Goal: Task Accomplishment & Management: Use online tool/utility

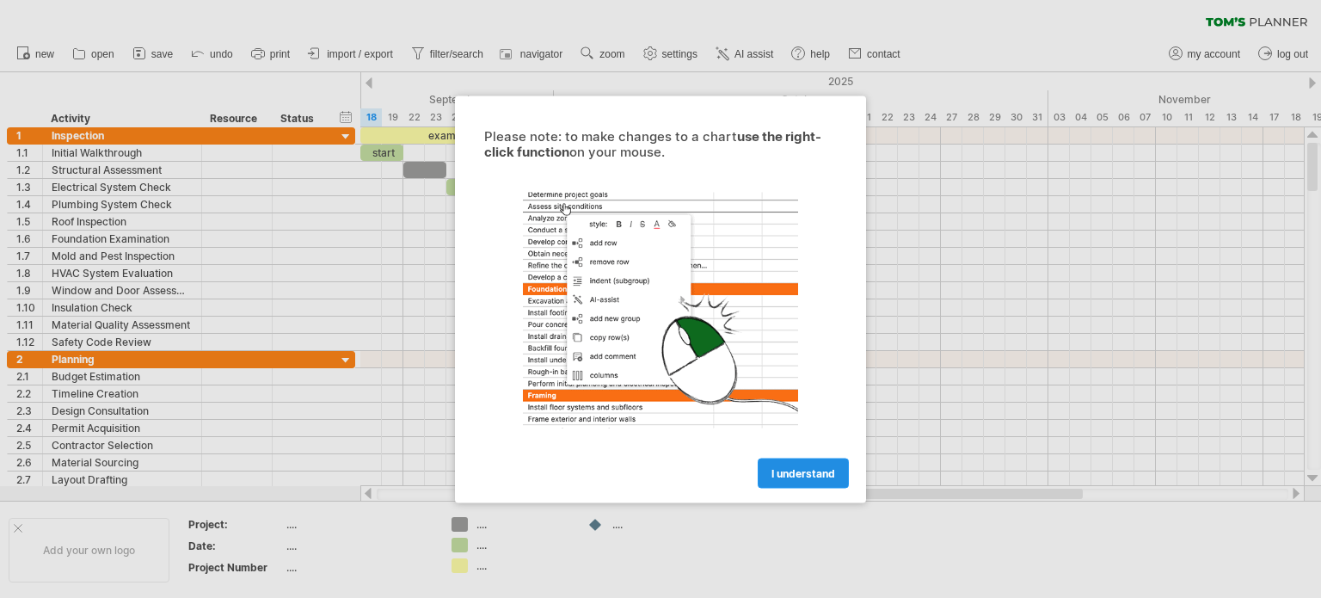
click at [796, 470] on span "I understand" at bounding box center [804, 472] width 64 height 13
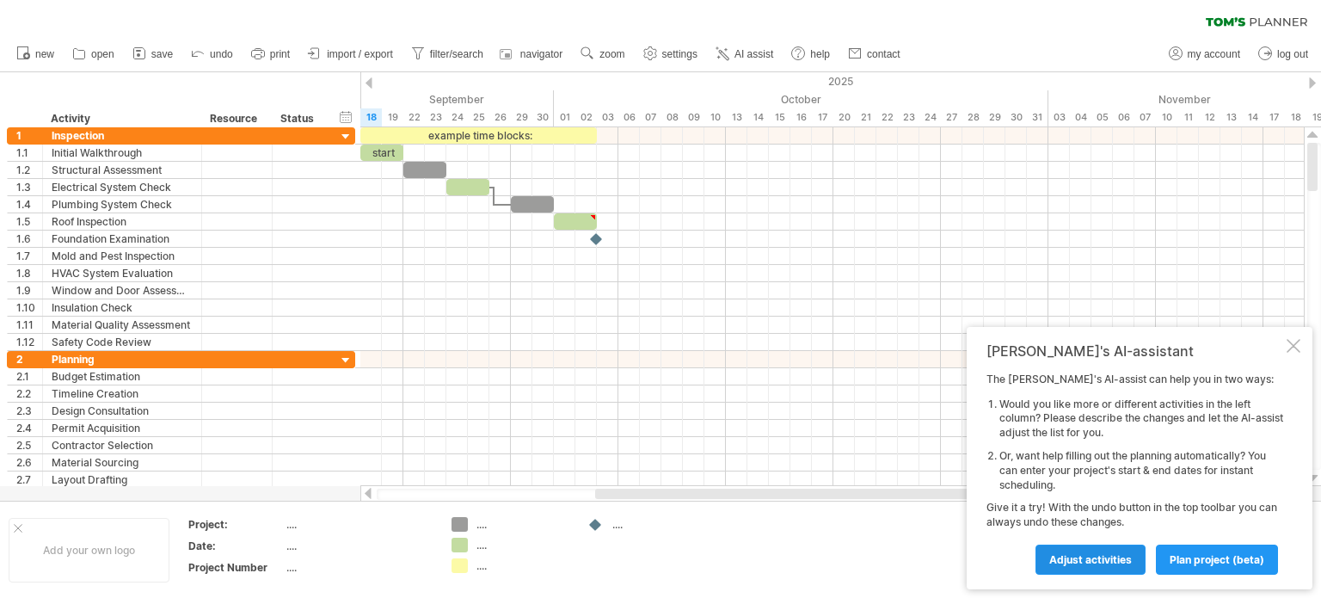
click at [1101, 553] on span "Adjust activities" at bounding box center [1091, 559] width 83 height 13
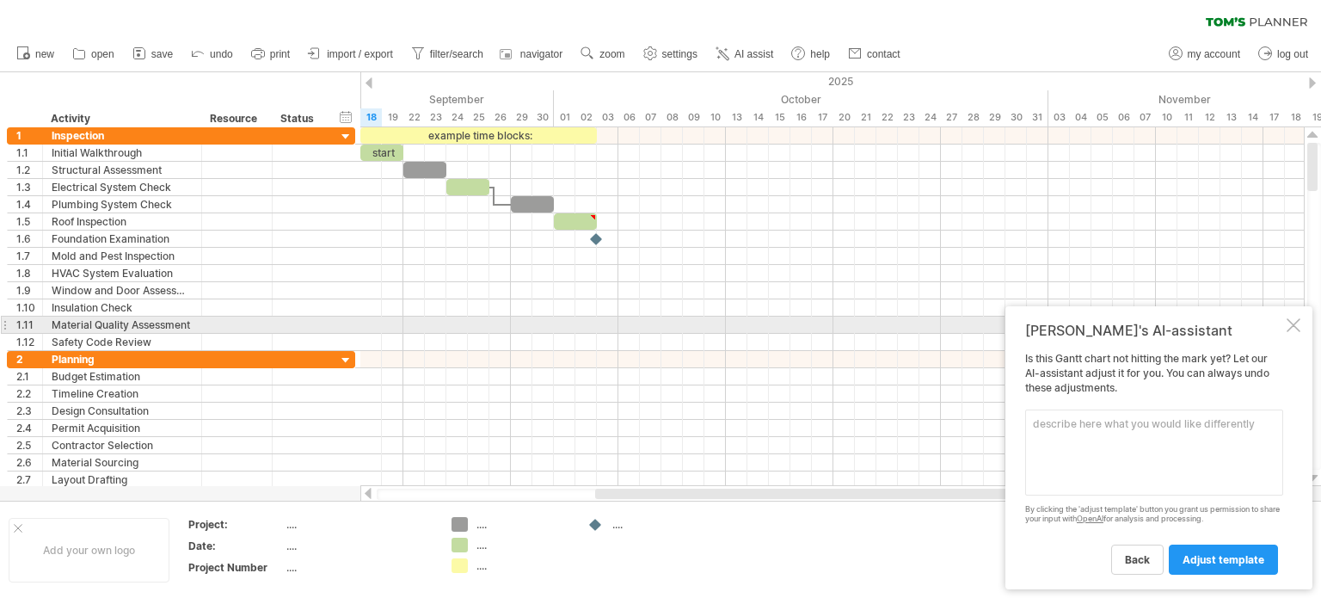
click at [1285, 323] on div "[PERSON_NAME]'s AI-assistant Is this [PERSON_NAME] chart not hitting the mark y…" at bounding box center [1159, 447] width 307 height 283
click at [1293, 323] on div at bounding box center [1294, 325] width 14 height 14
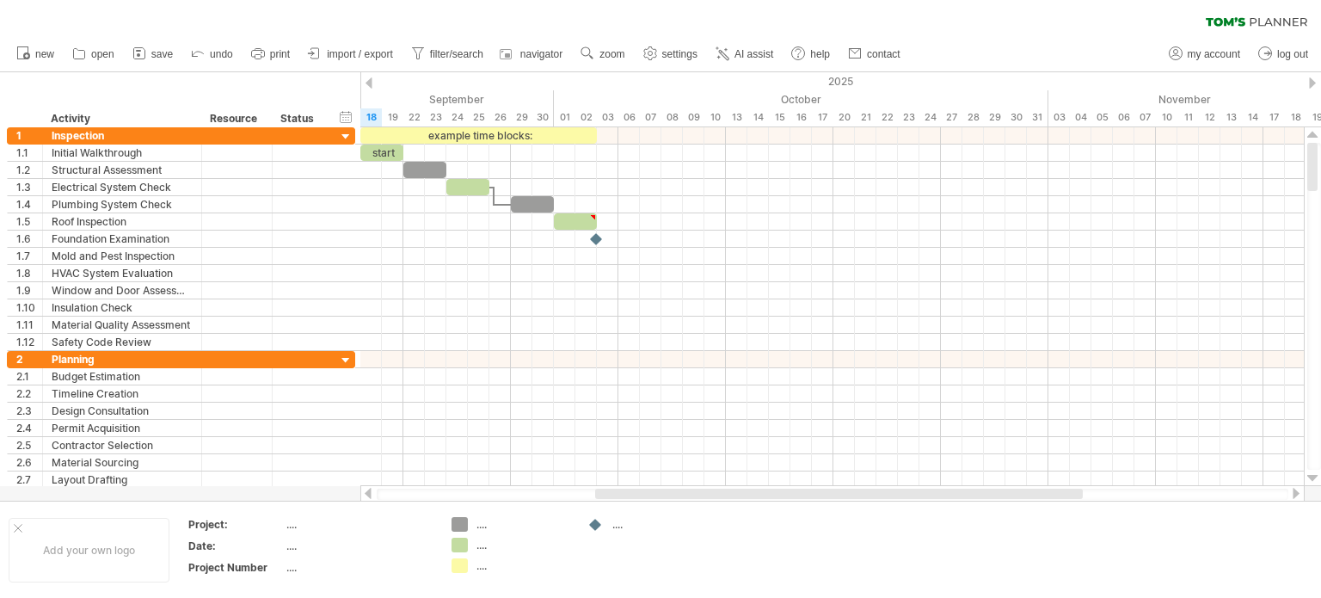
click at [366, 77] on div at bounding box center [369, 82] width 7 height 11
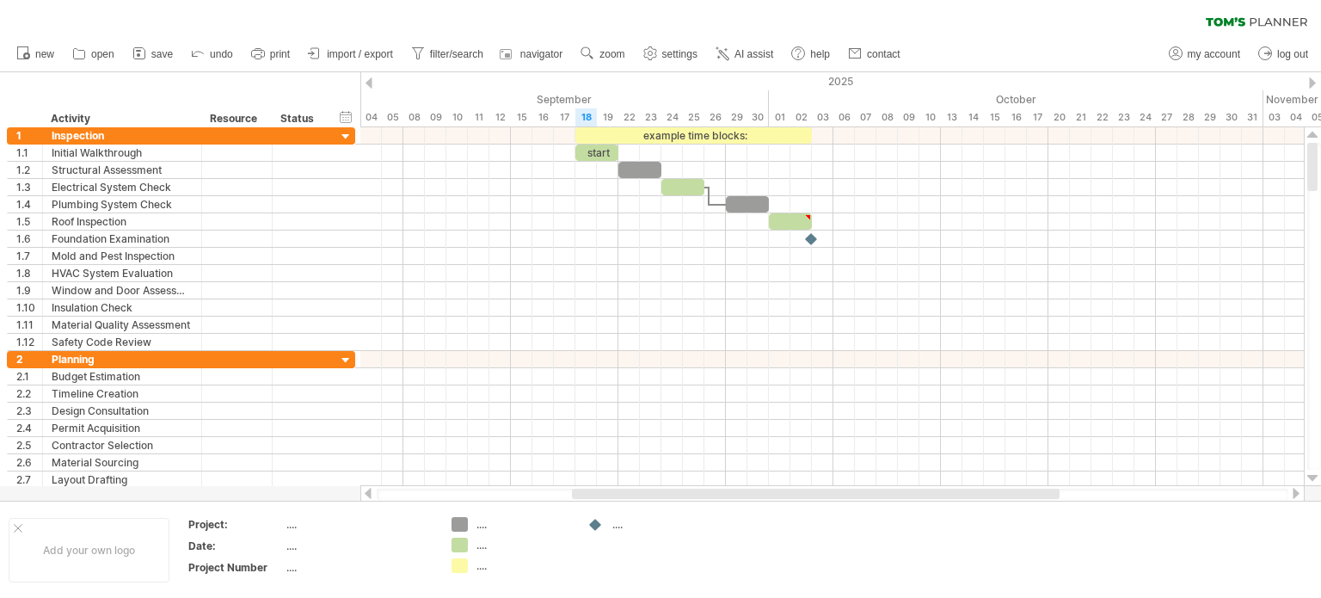
click at [366, 77] on div at bounding box center [369, 82] width 7 height 11
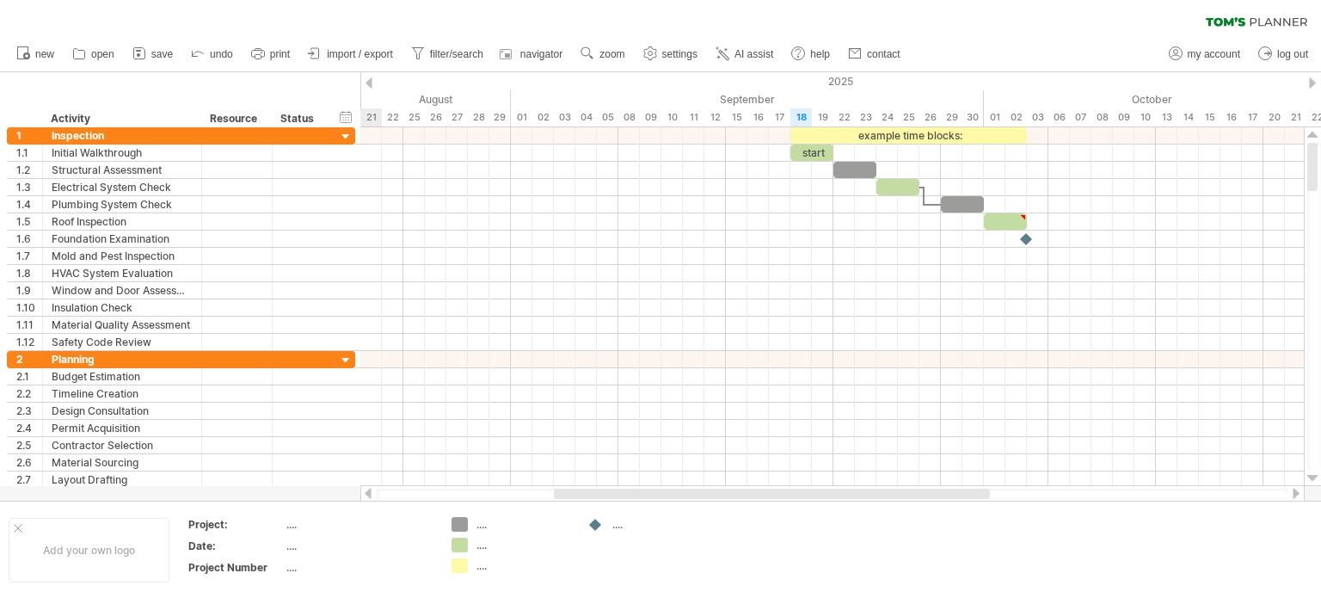
click at [366, 77] on div at bounding box center [369, 82] width 7 height 11
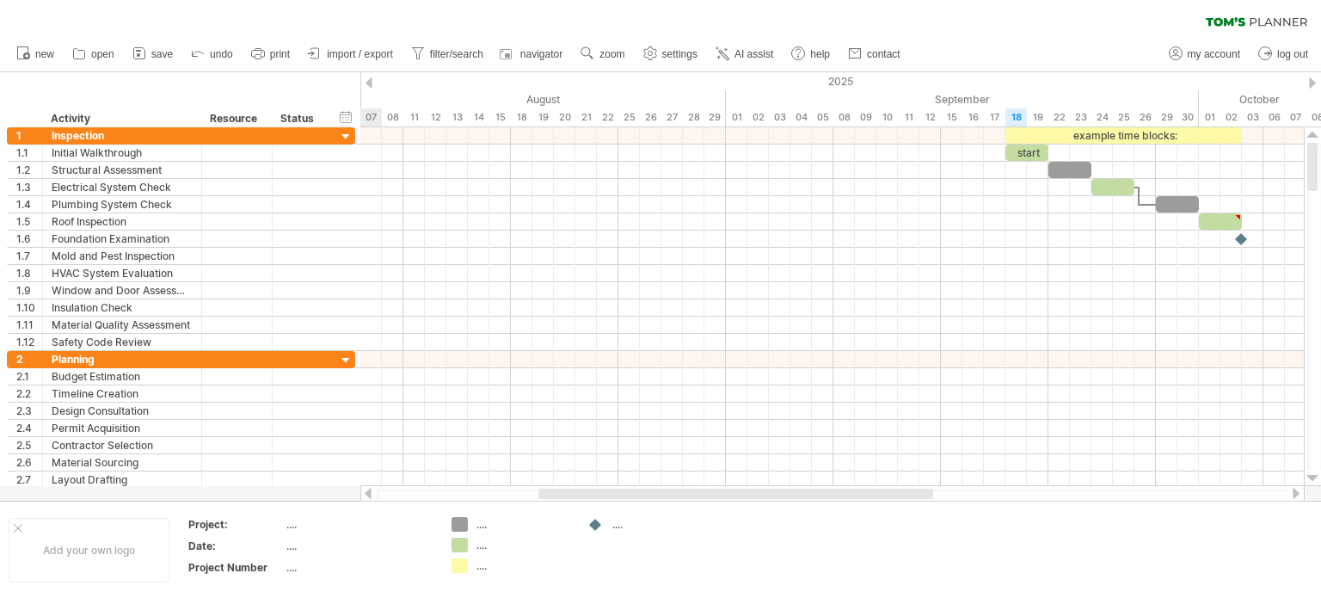
click at [366, 77] on div at bounding box center [369, 82] width 7 height 11
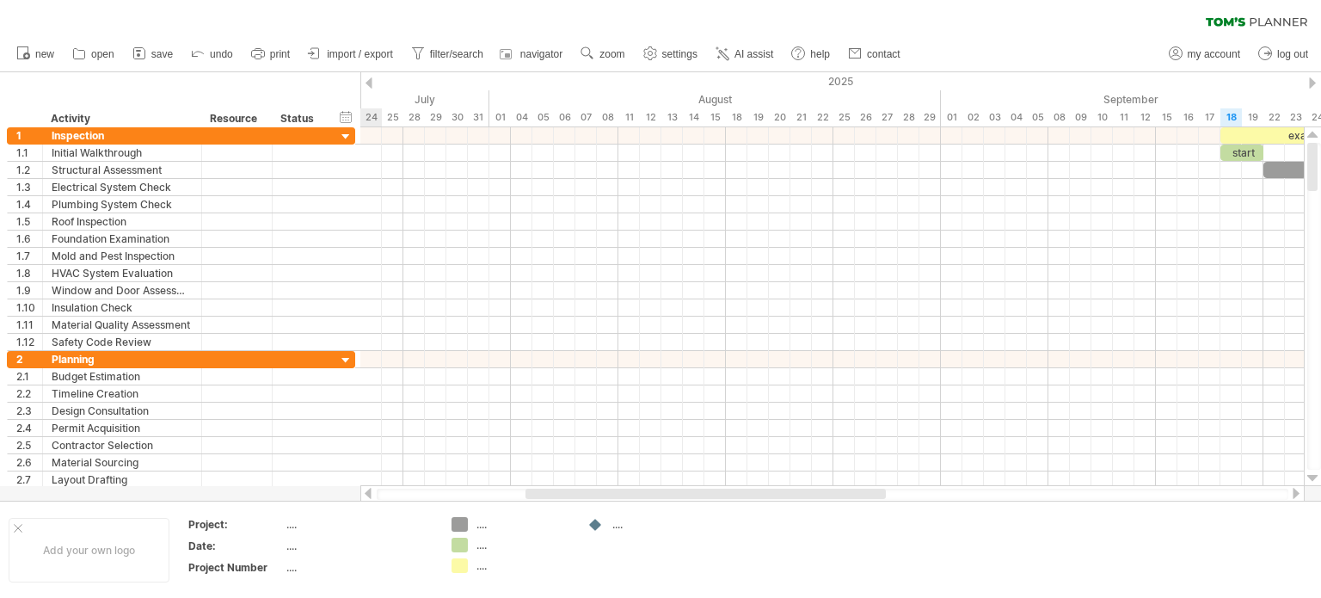
click at [366, 77] on div at bounding box center [369, 82] width 7 height 11
click at [262, 114] on div "Resource" at bounding box center [236, 118] width 52 height 17
click at [234, 86] on div "hide start/end/duration show start/end/duration ******** Activity ******** Reso…" at bounding box center [180, 99] width 360 height 55
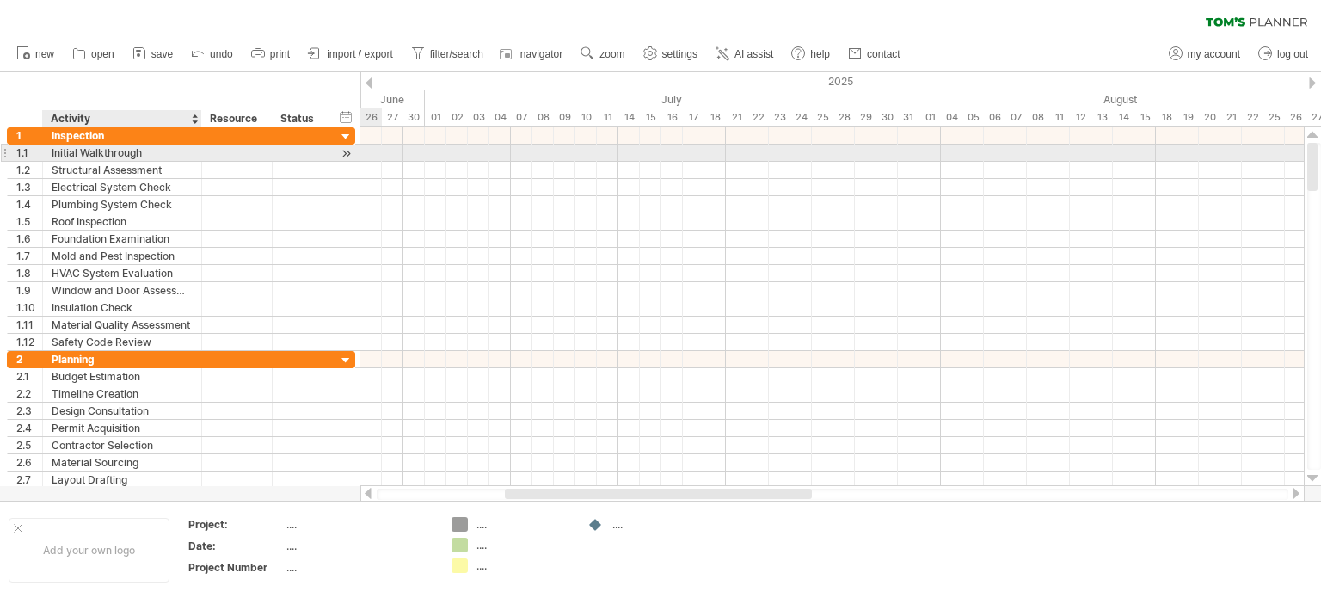
click at [149, 154] on div "Initial Walkthrough" at bounding box center [122, 153] width 141 height 16
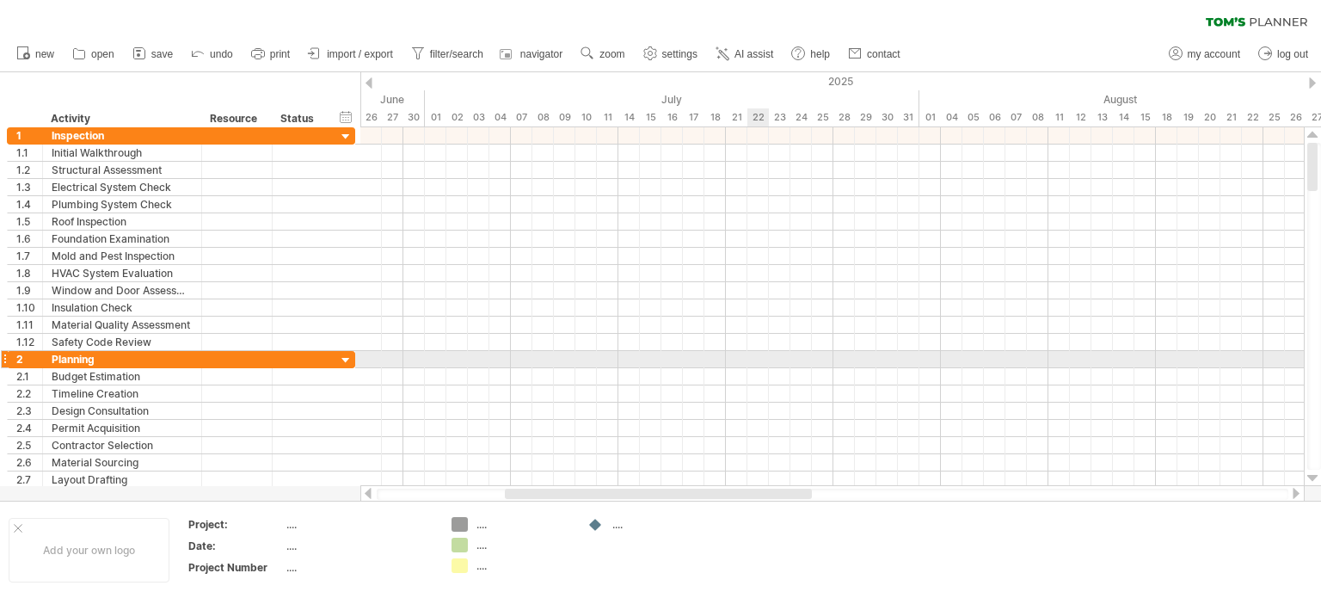
click at [768, 362] on div at bounding box center [832, 359] width 944 height 17
